Goal: Information Seeking & Learning: Learn about a topic

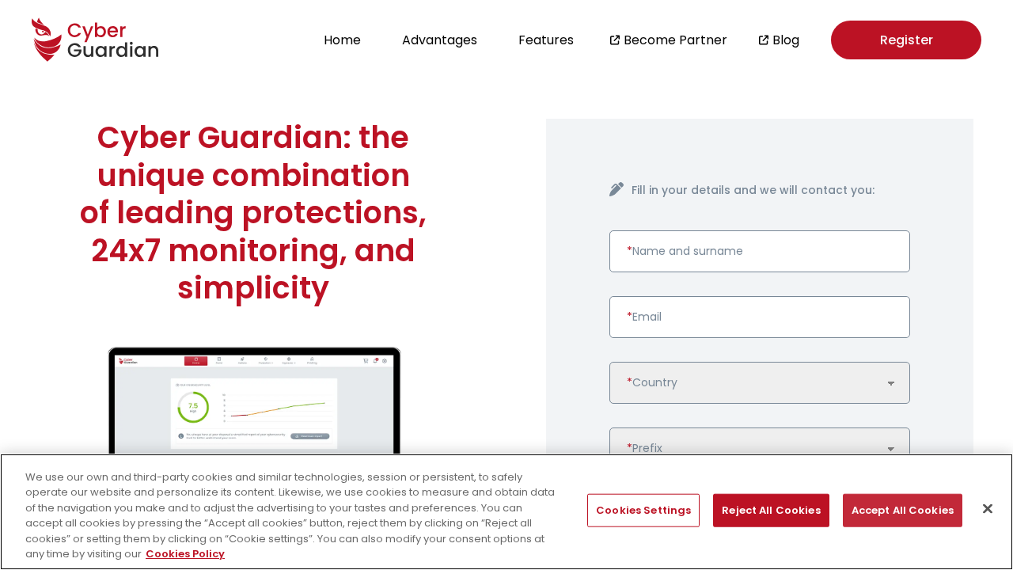
click at [897, 510] on button "Accept All Cookies" at bounding box center [903, 510] width 120 height 33
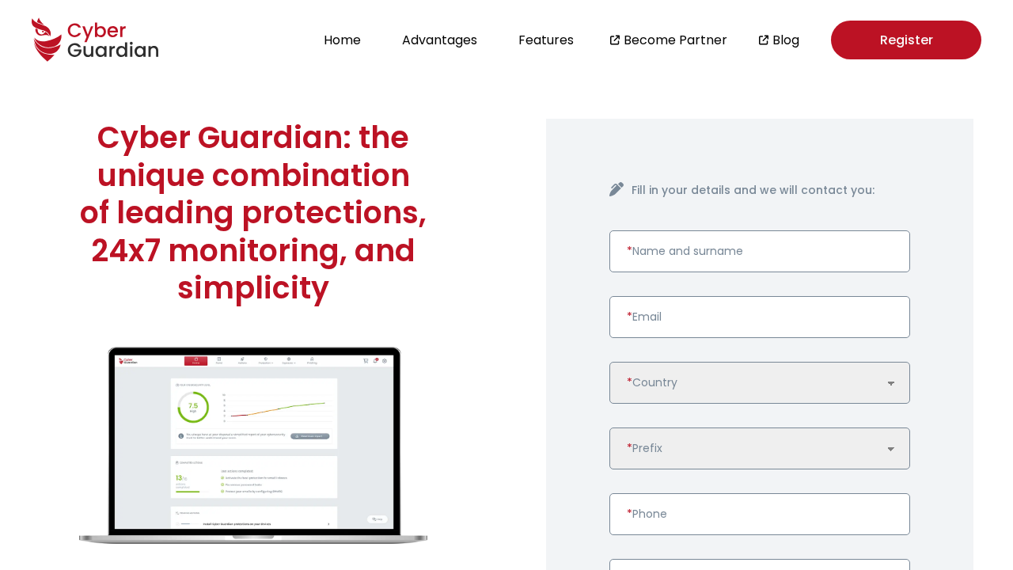
scroll to position [4071, 0]
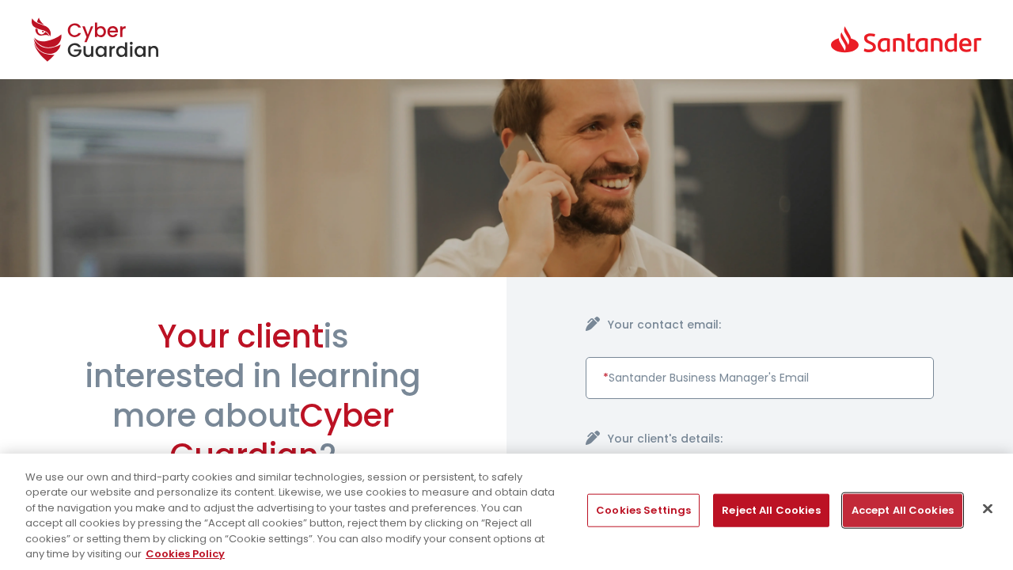
click at [897, 510] on button "Accept All Cookies" at bounding box center [903, 510] width 120 height 33
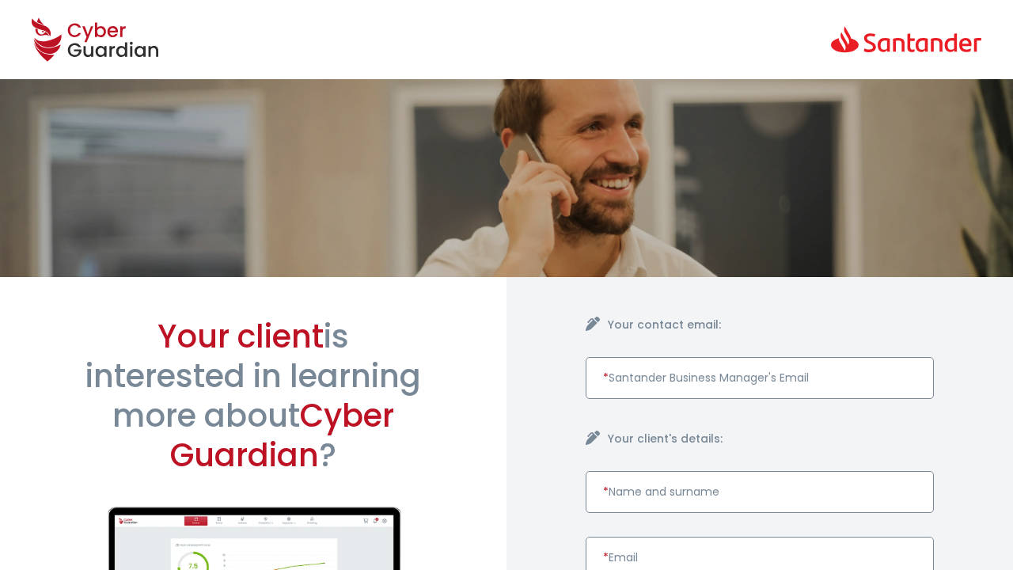
scroll to position [758, 0]
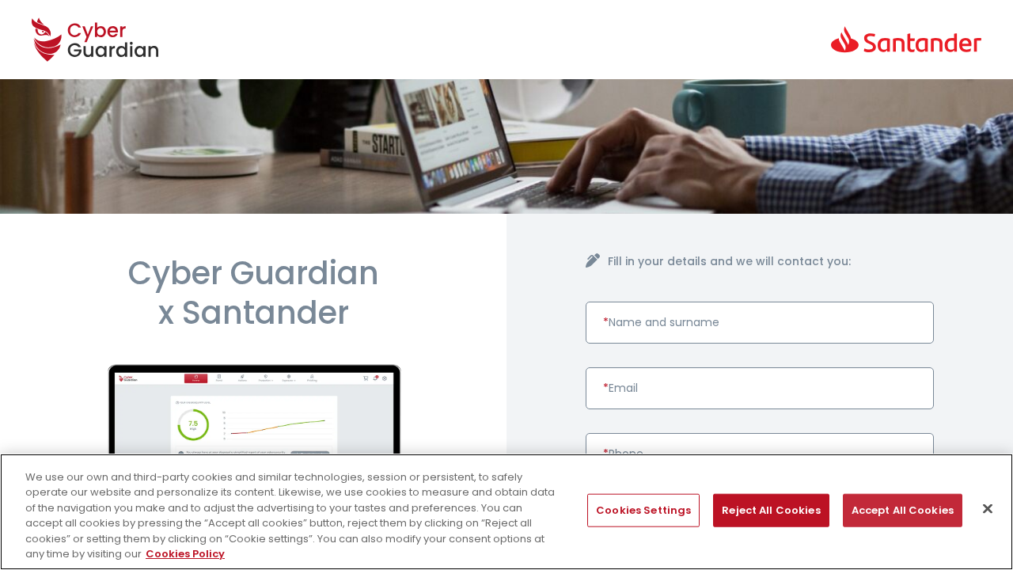
click at [897, 510] on button "Accept All Cookies" at bounding box center [903, 510] width 120 height 33
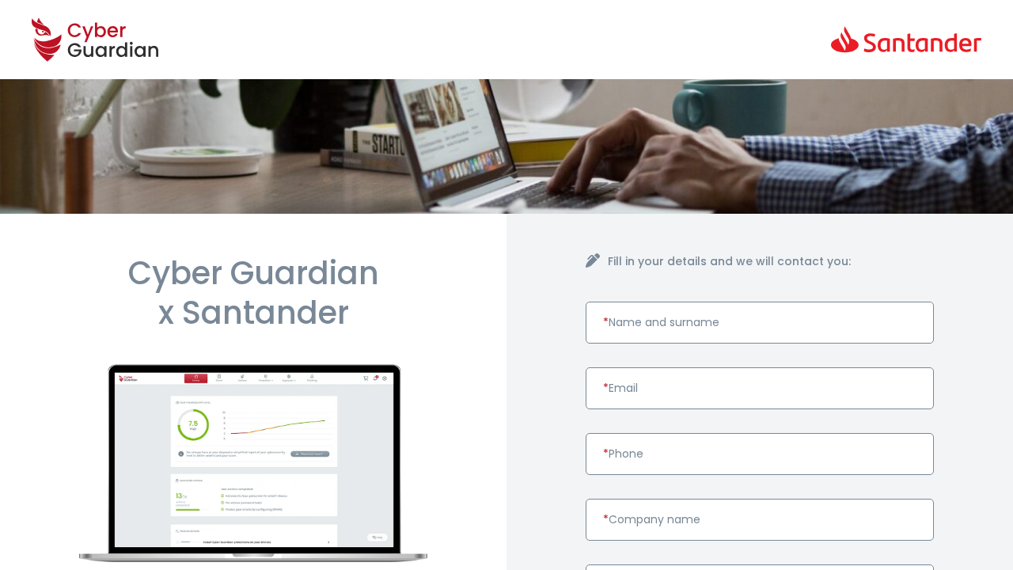
scroll to position [651, 0]
